Goal: Obtain resource: Download file/media

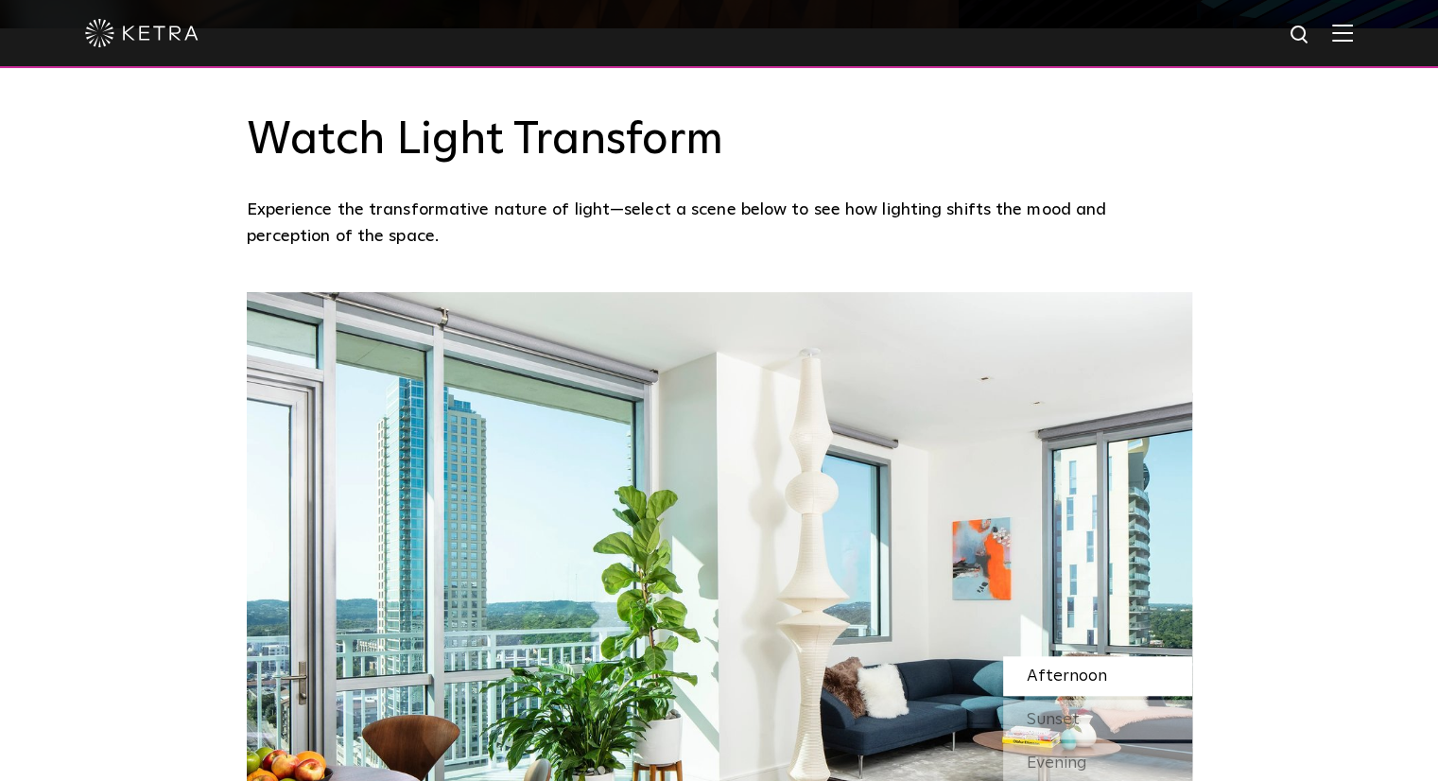
scroll to position [1702, 0]
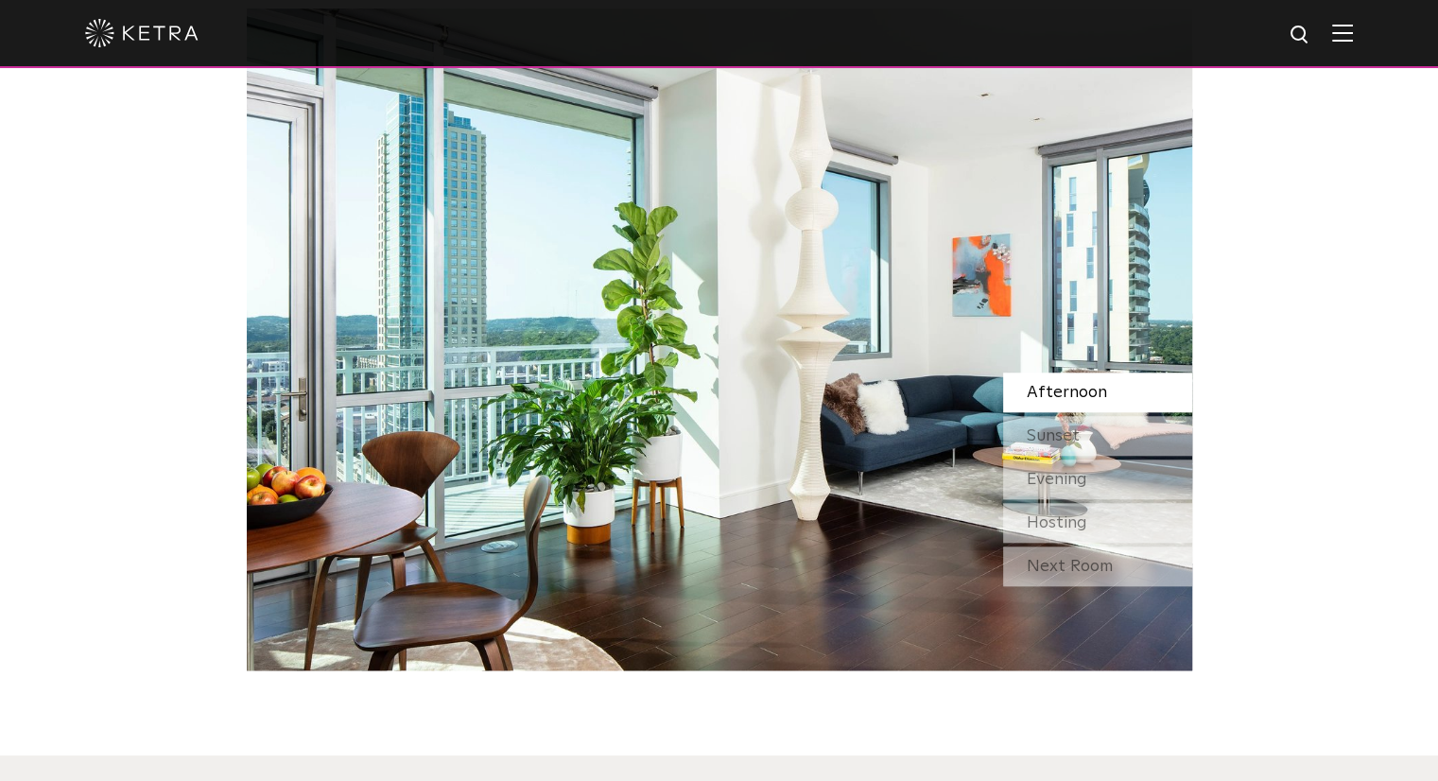
click at [1350, 33] on img at bounding box center [1342, 33] width 21 height 18
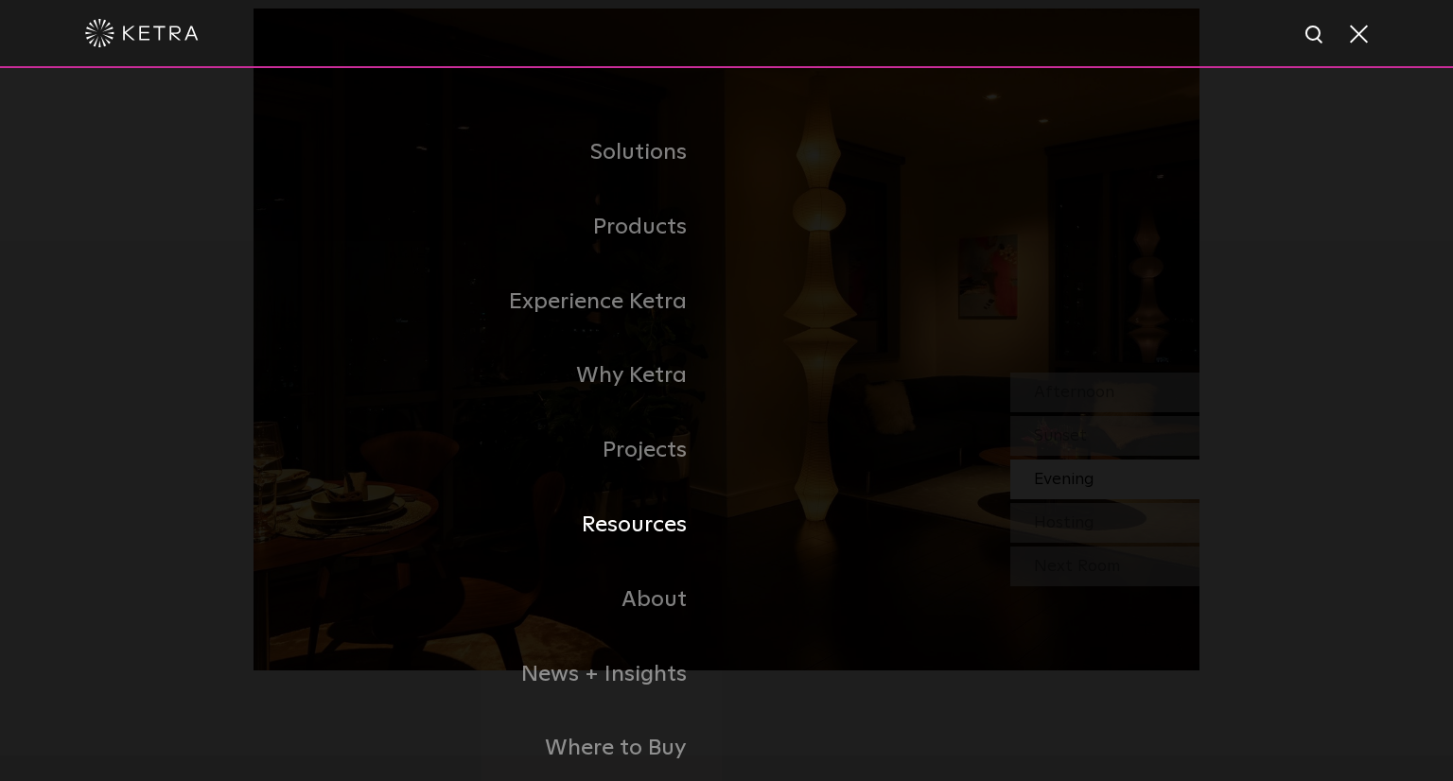
click at [668, 531] on link "Resources" at bounding box center [489, 525] width 473 height 75
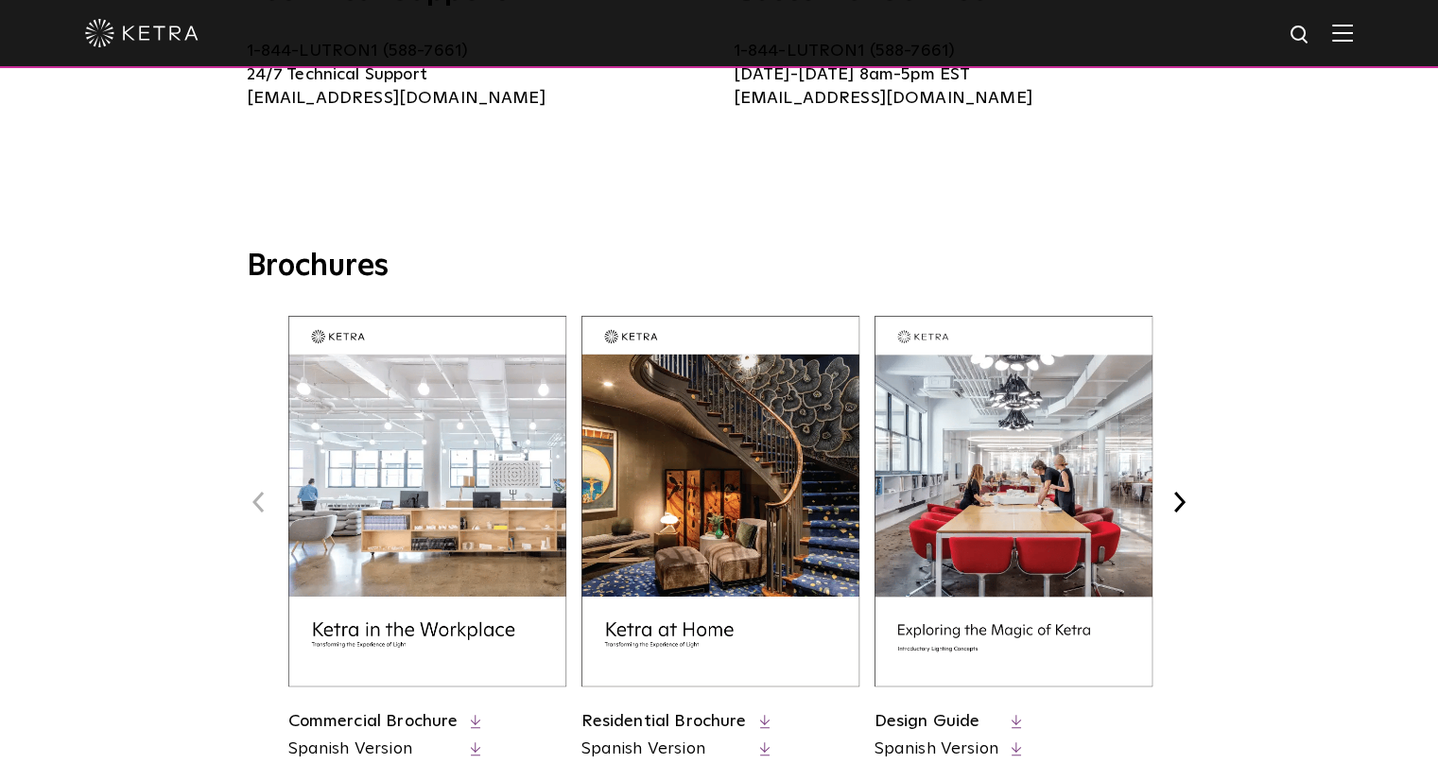
scroll to position [757, 0]
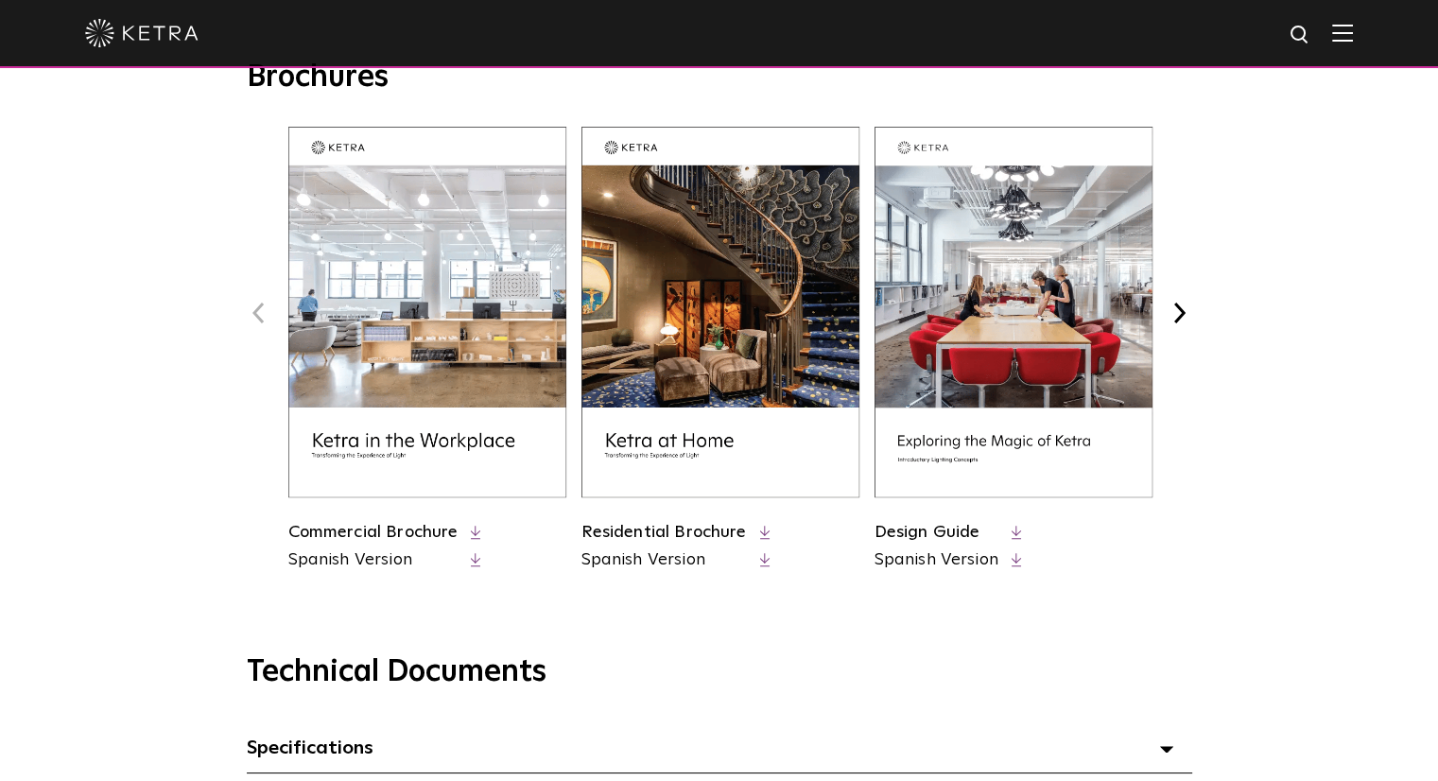
click at [1038, 357] on img at bounding box center [1014, 312] width 278 height 371
click at [1176, 311] on button "Next" at bounding box center [1180, 313] width 25 height 25
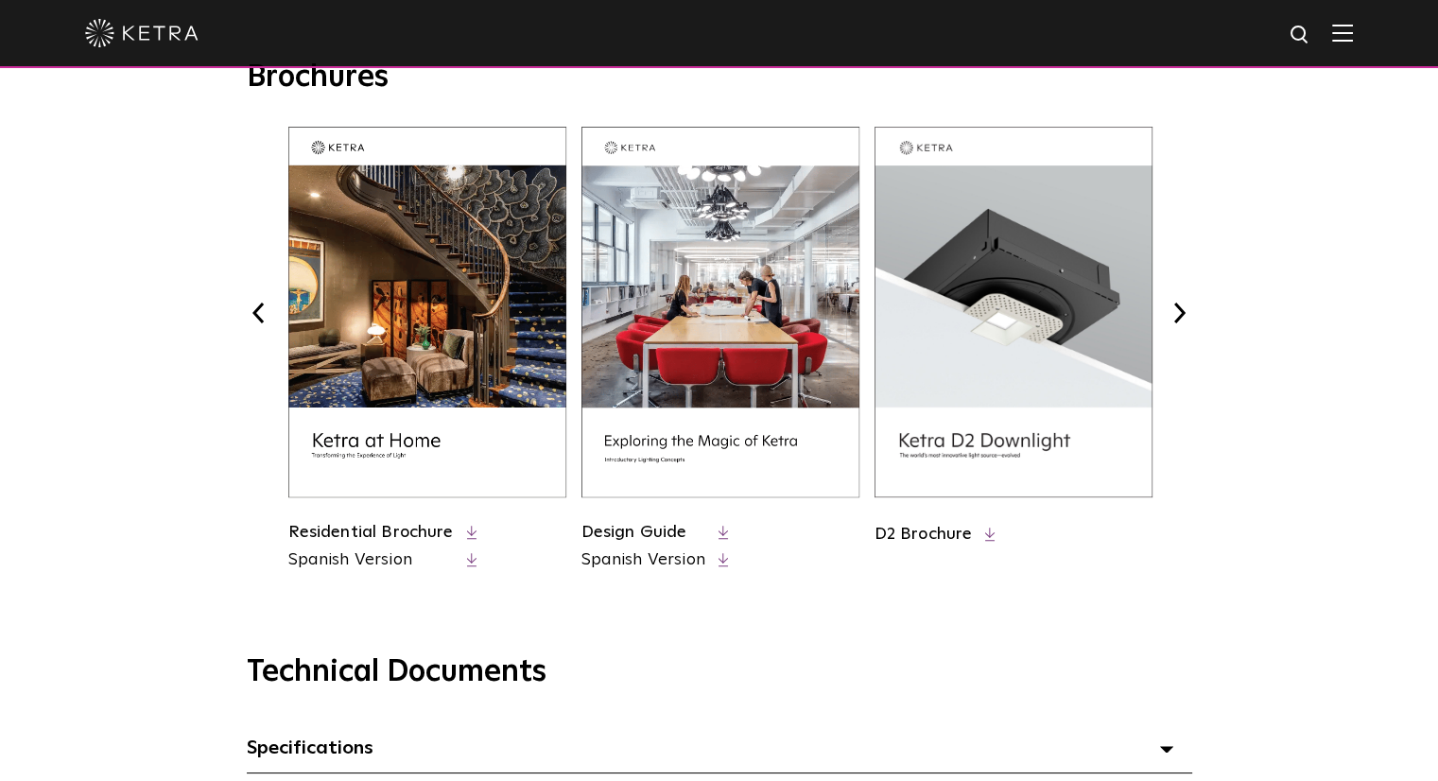
click at [1176, 311] on button "Next" at bounding box center [1180, 313] width 25 height 25
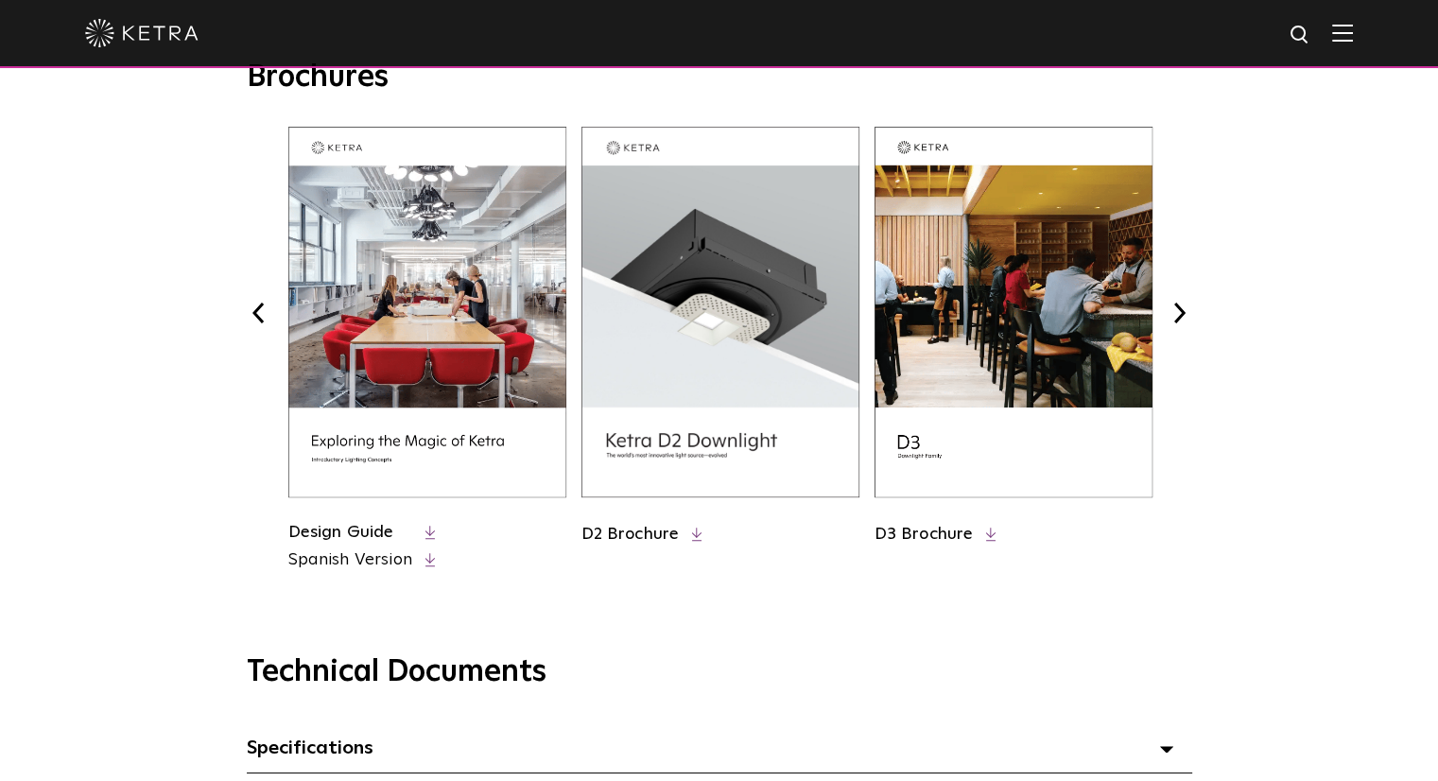
click at [1176, 311] on button "Next" at bounding box center [1180, 313] width 25 height 25
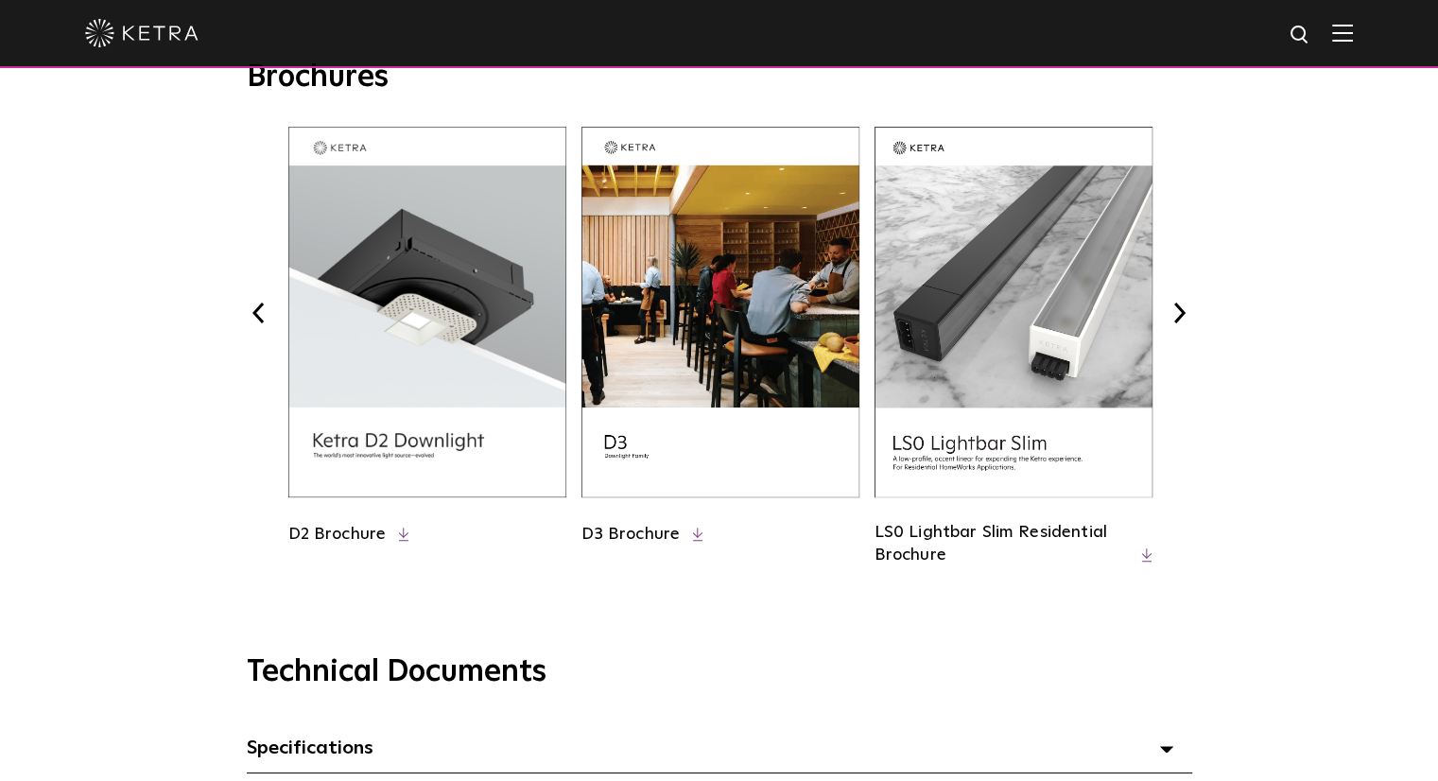
click at [1176, 311] on button "Next" at bounding box center [1180, 313] width 25 height 25
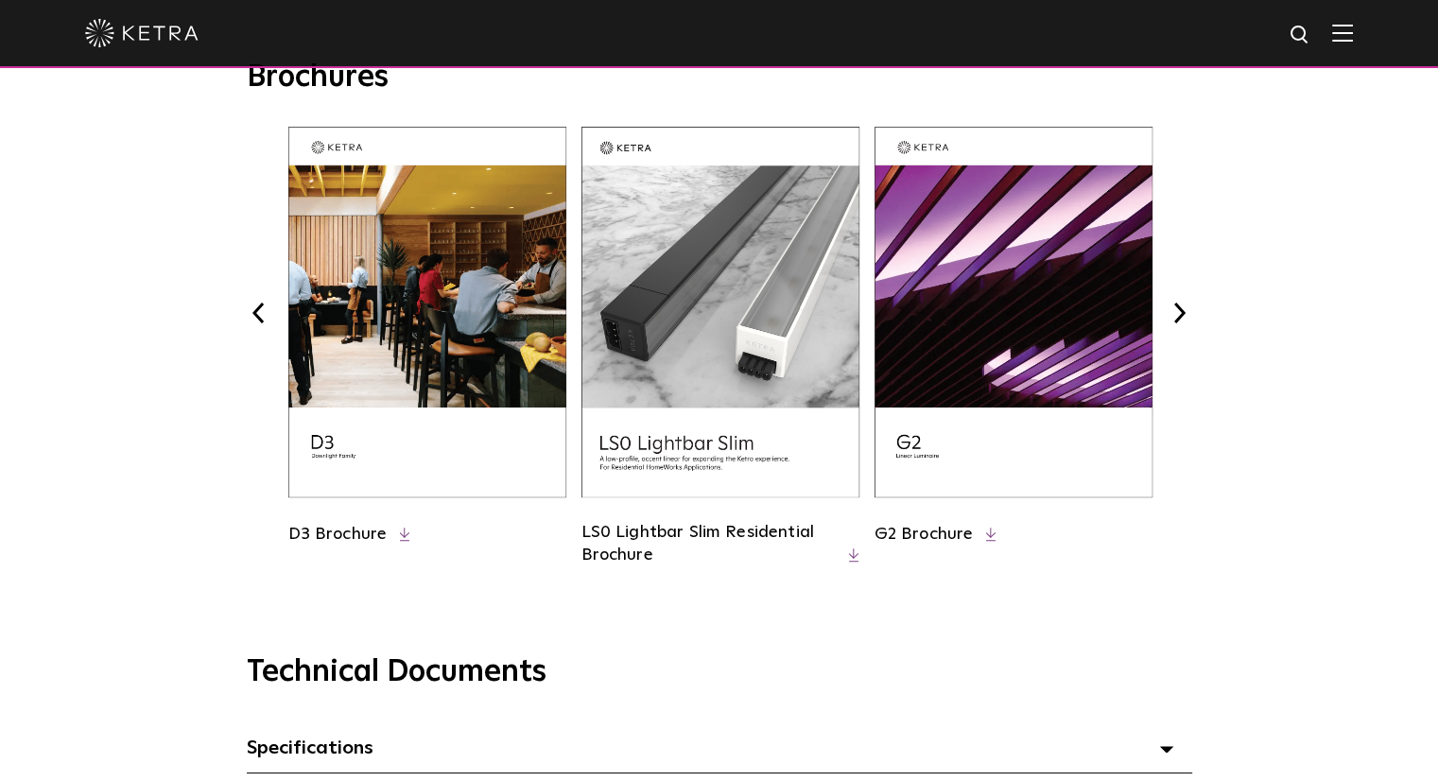
click at [1176, 311] on button "Next" at bounding box center [1180, 313] width 25 height 25
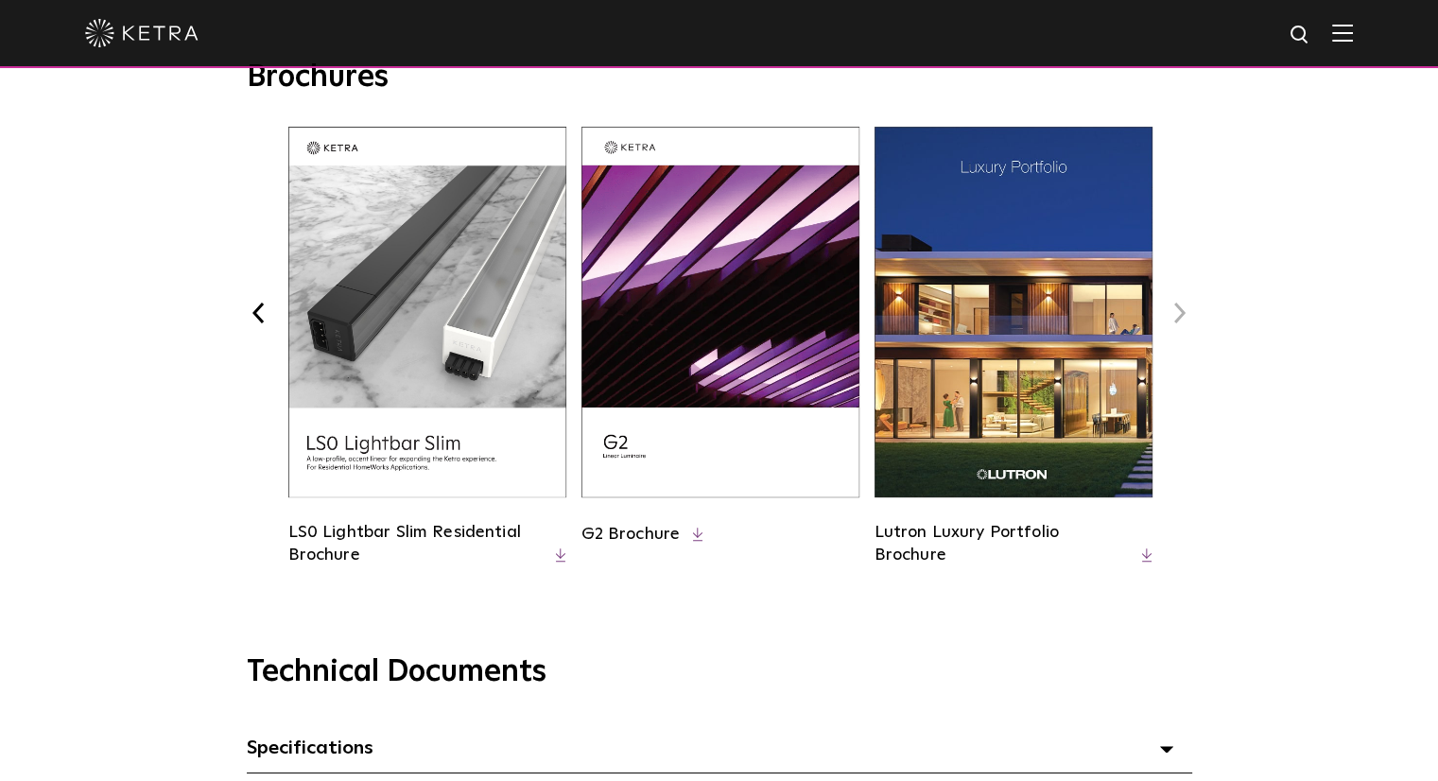
click at [1176, 311] on button "Next" at bounding box center [1180, 313] width 25 height 25
click at [253, 315] on button "Previous" at bounding box center [259, 313] width 25 height 25
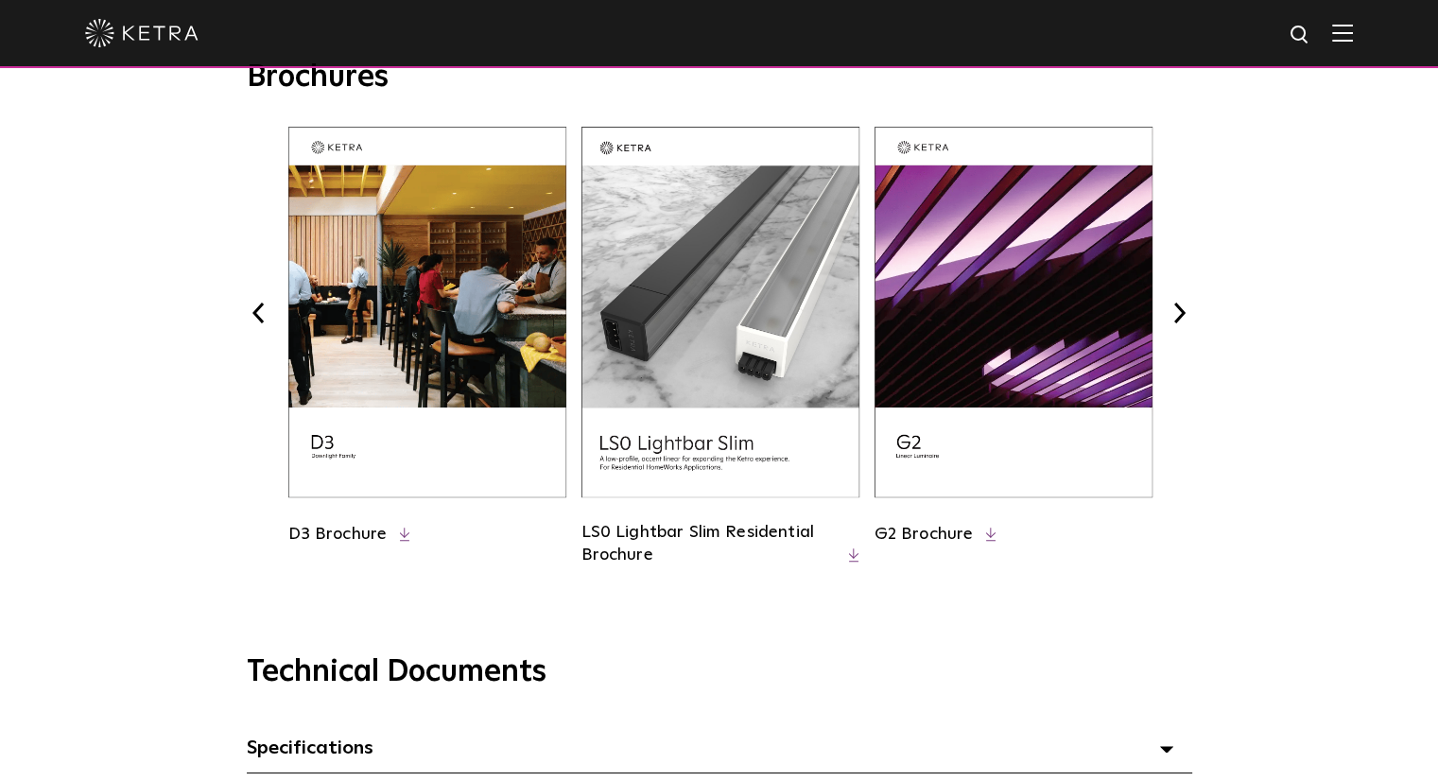
click at [255, 315] on button "Previous" at bounding box center [259, 313] width 25 height 25
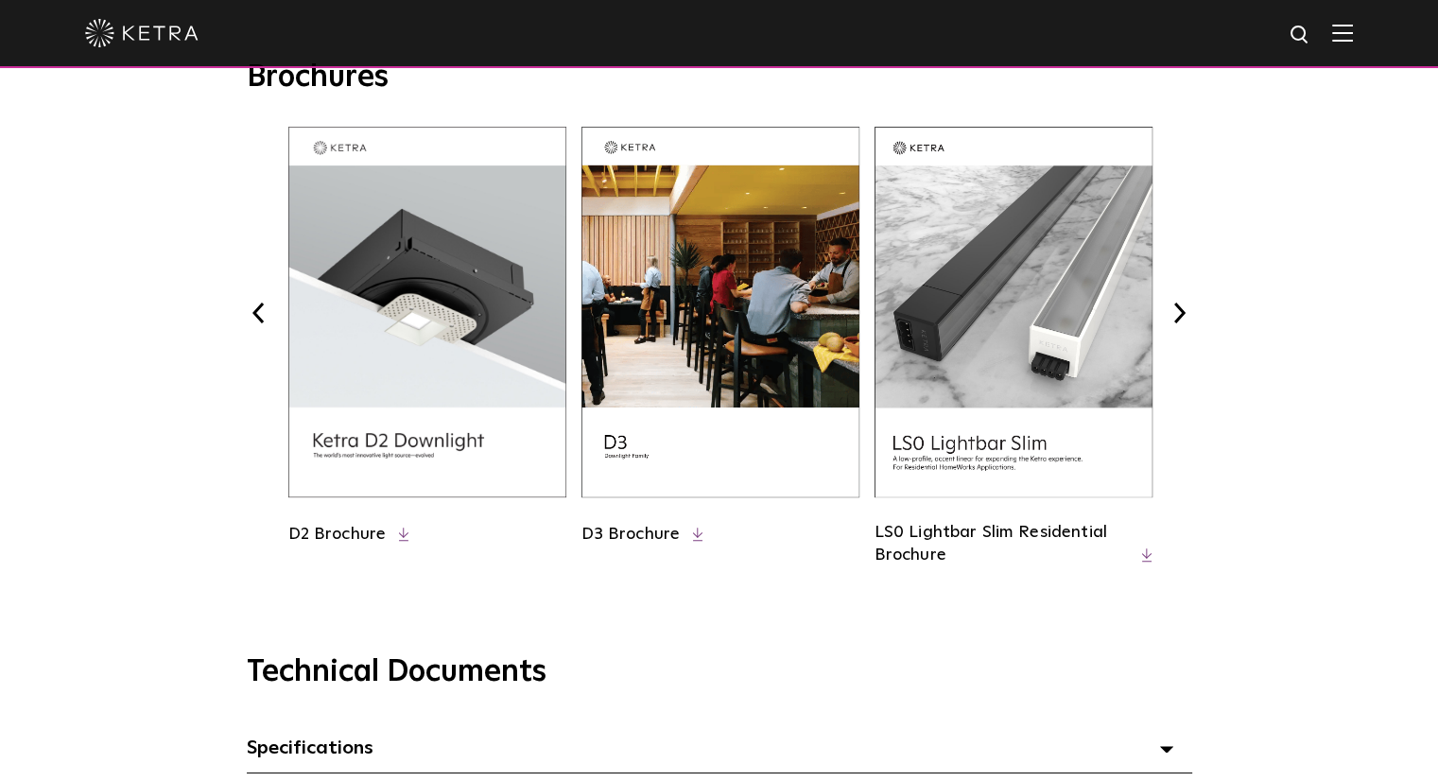
click at [255, 315] on button "Previous" at bounding box center [259, 313] width 25 height 25
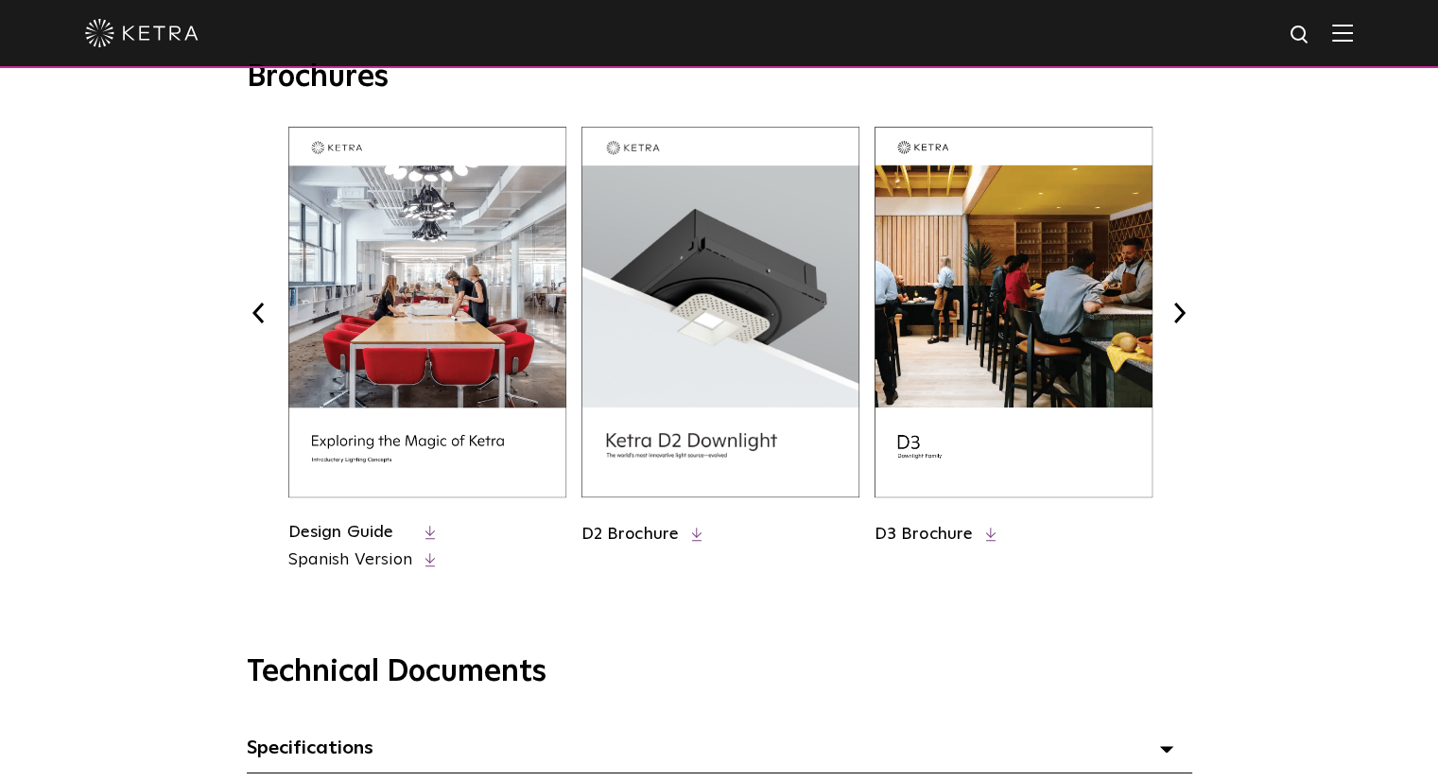
click at [255, 315] on button "Previous" at bounding box center [259, 313] width 25 height 25
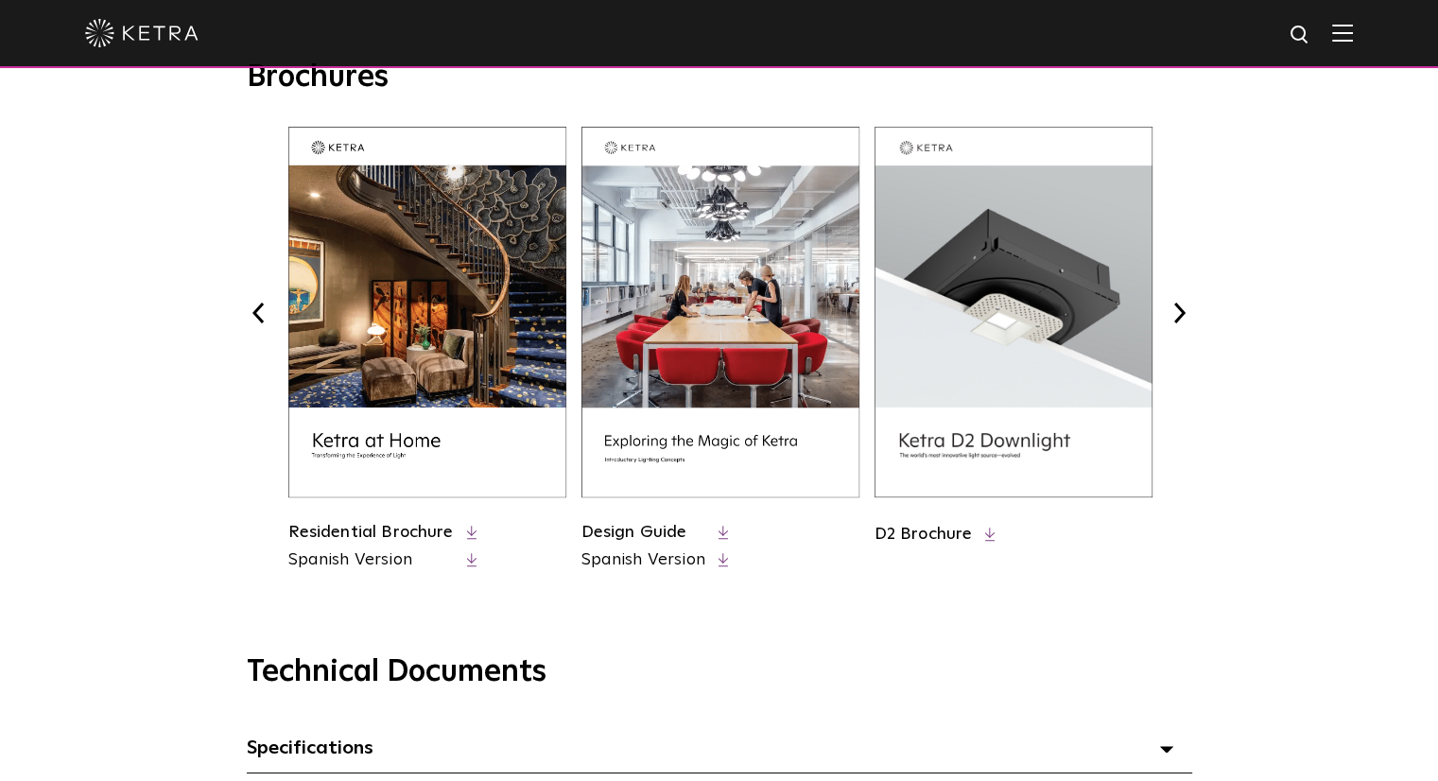
click at [255, 315] on button "Previous" at bounding box center [259, 313] width 25 height 25
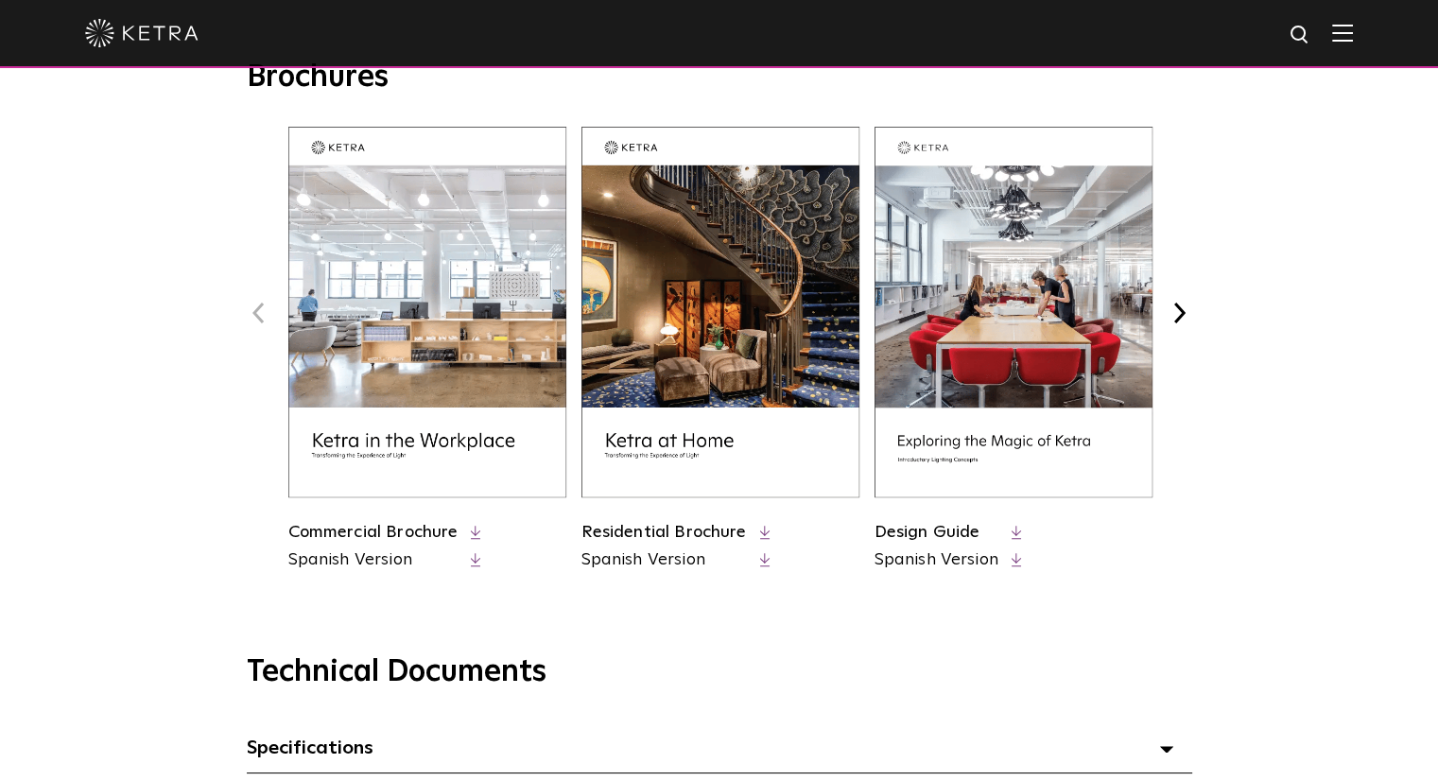
click at [759, 307] on img at bounding box center [721, 312] width 278 height 371
